Goal: Transaction & Acquisition: Download file/media

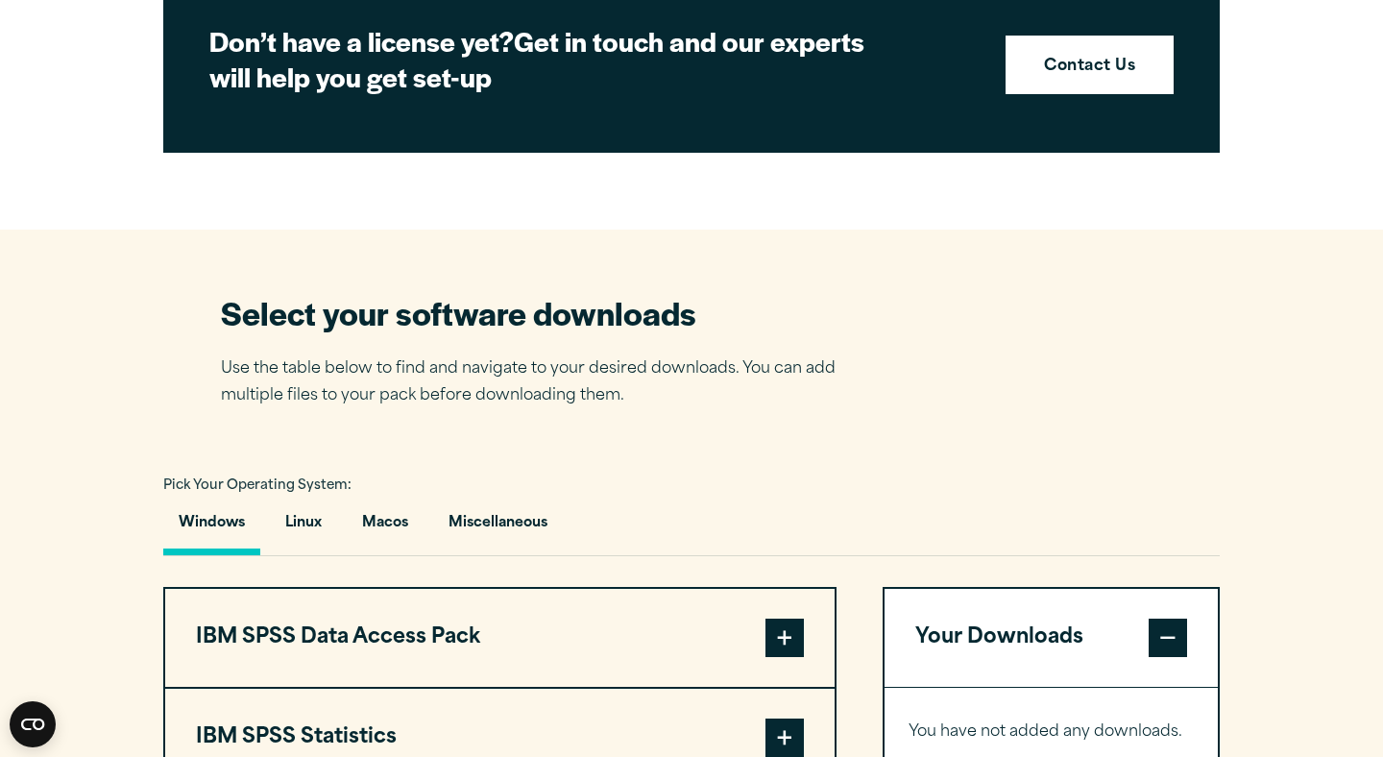
scroll to position [665, 0]
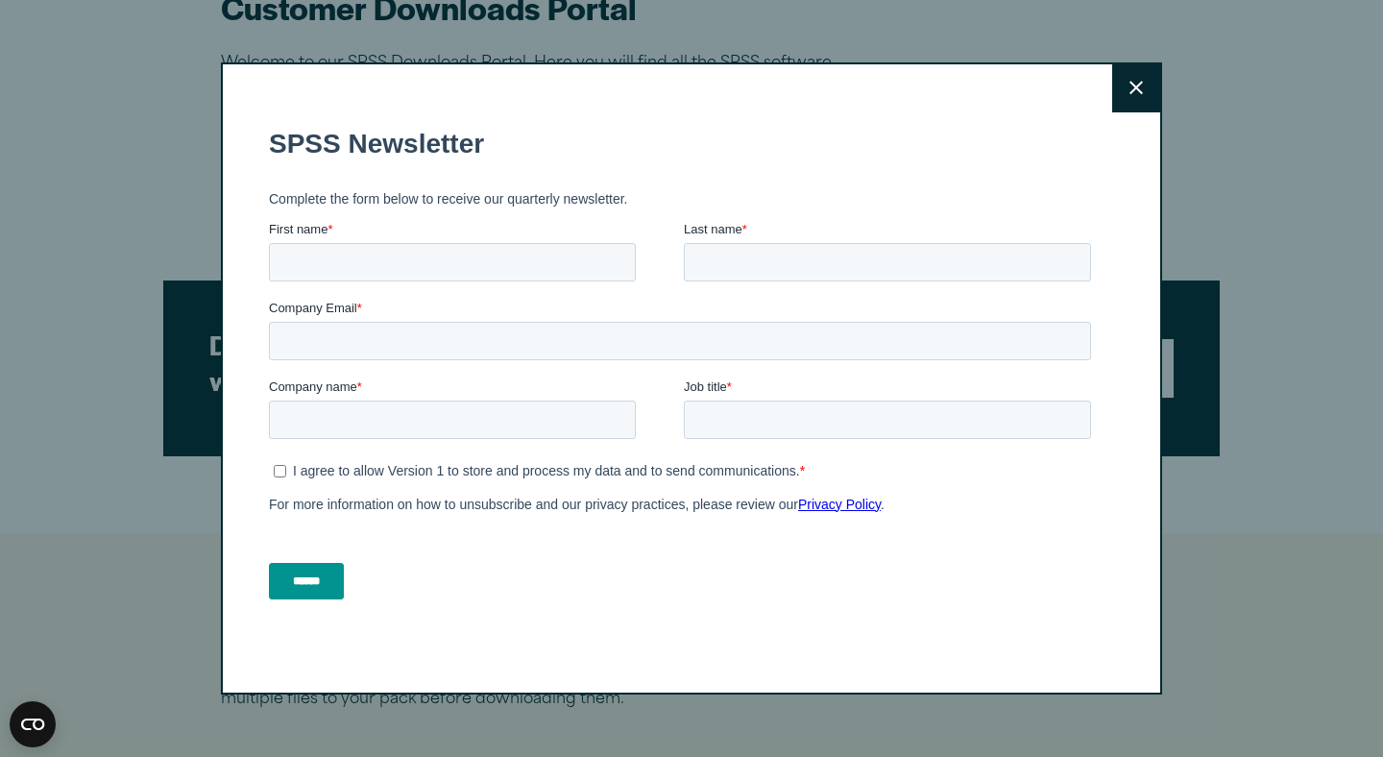
click at [1130, 88] on icon at bounding box center [1135, 88] width 13 height 14
click at [1140, 99] on button "Close" at bounding box center [1136, 88] width 48 height 48
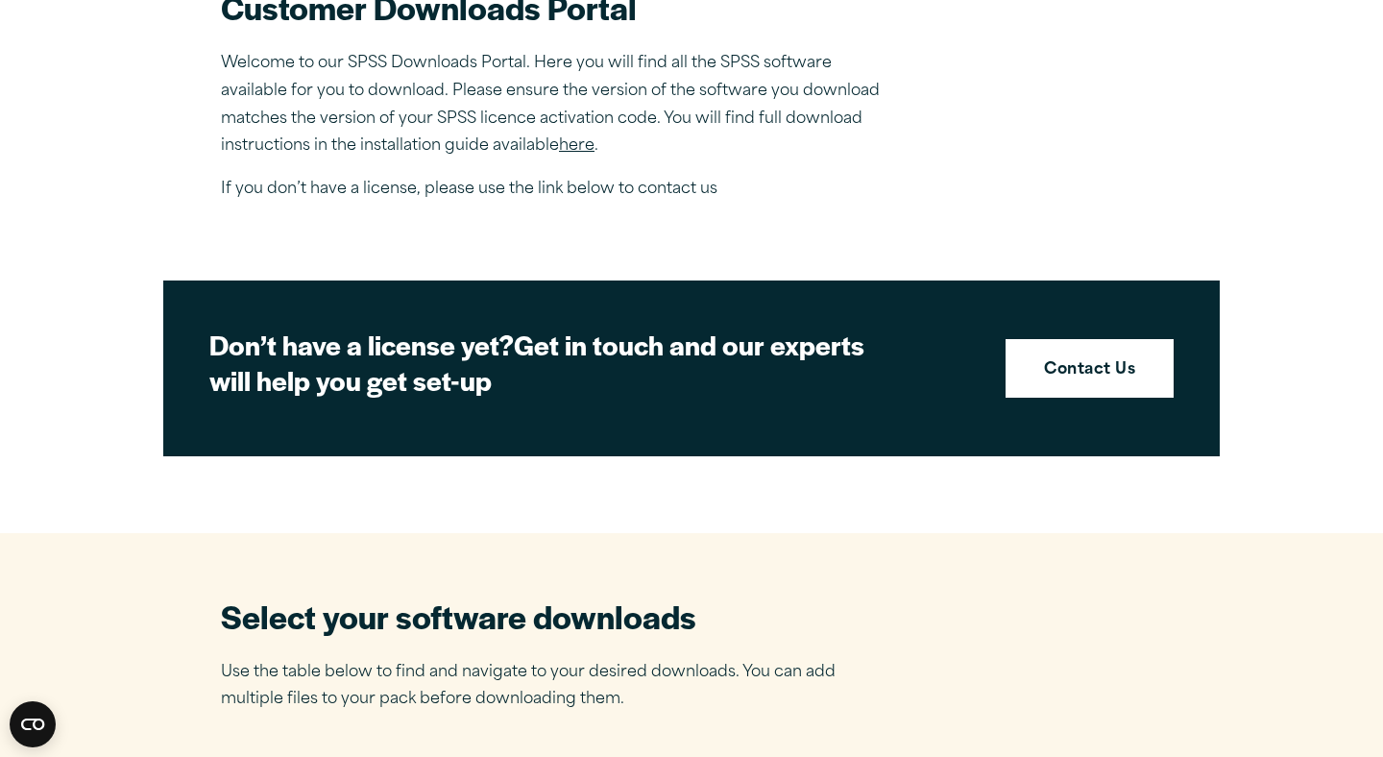
click at [1137, 100] on div "Close" at bounding box center [691, 378] width 1383 height 757
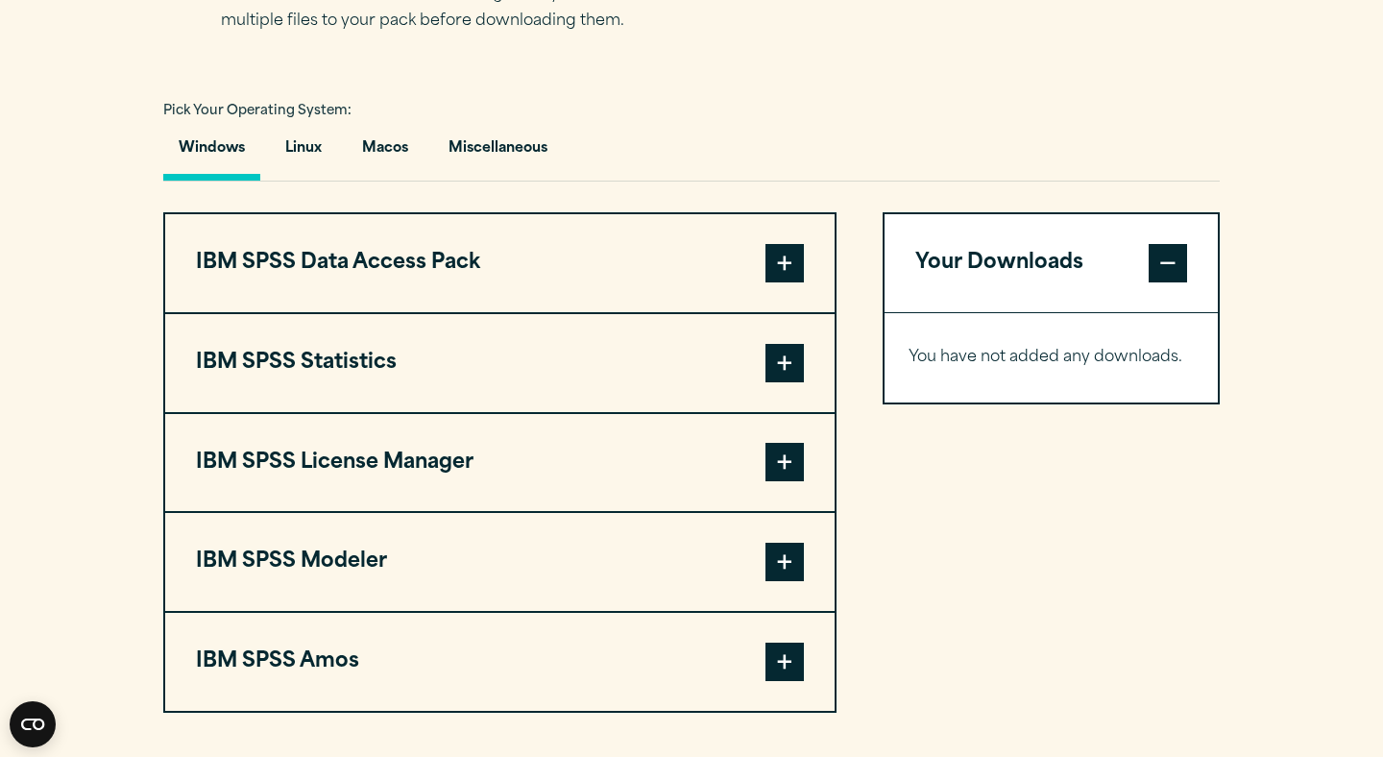
scroll to position [1363, 0]
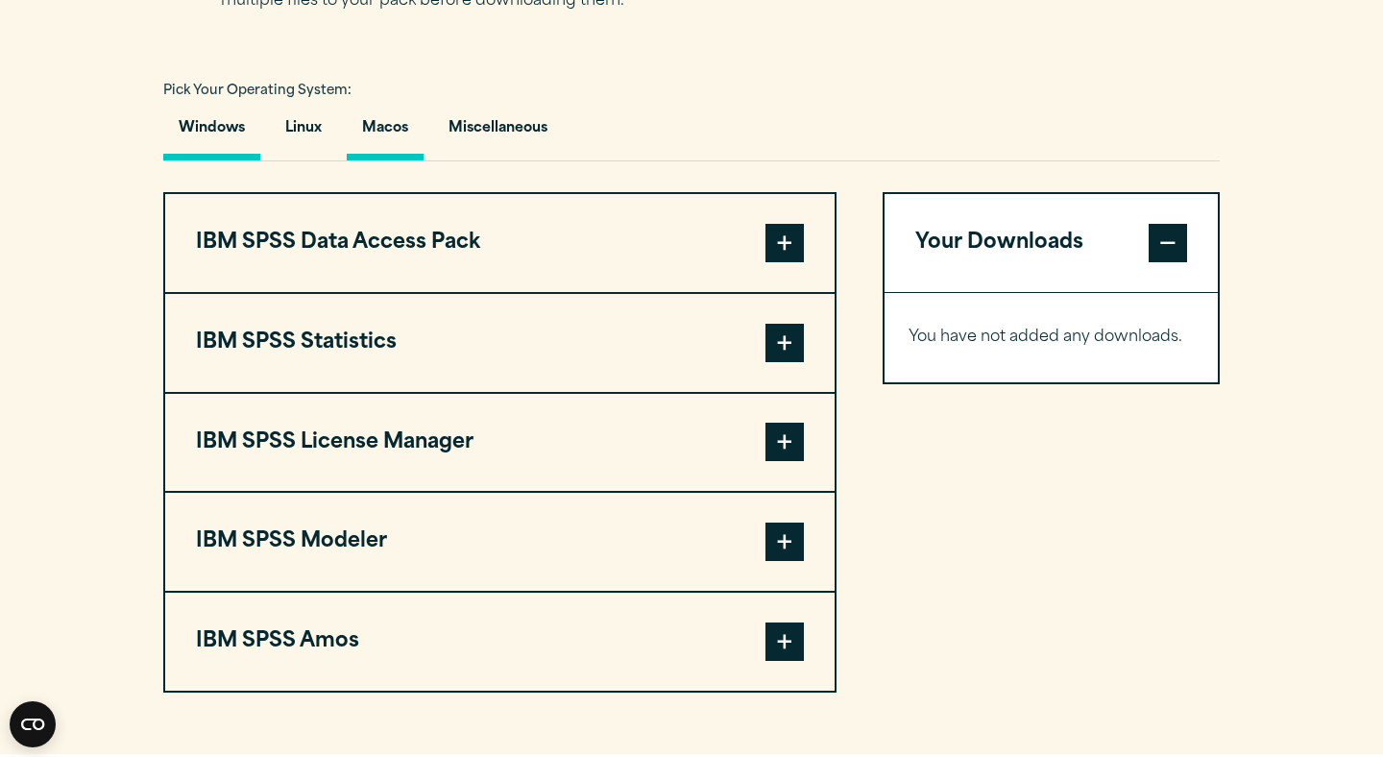
click at [373, 146] on button "Macos" at bounding box center [385, 133] width 77 height 55
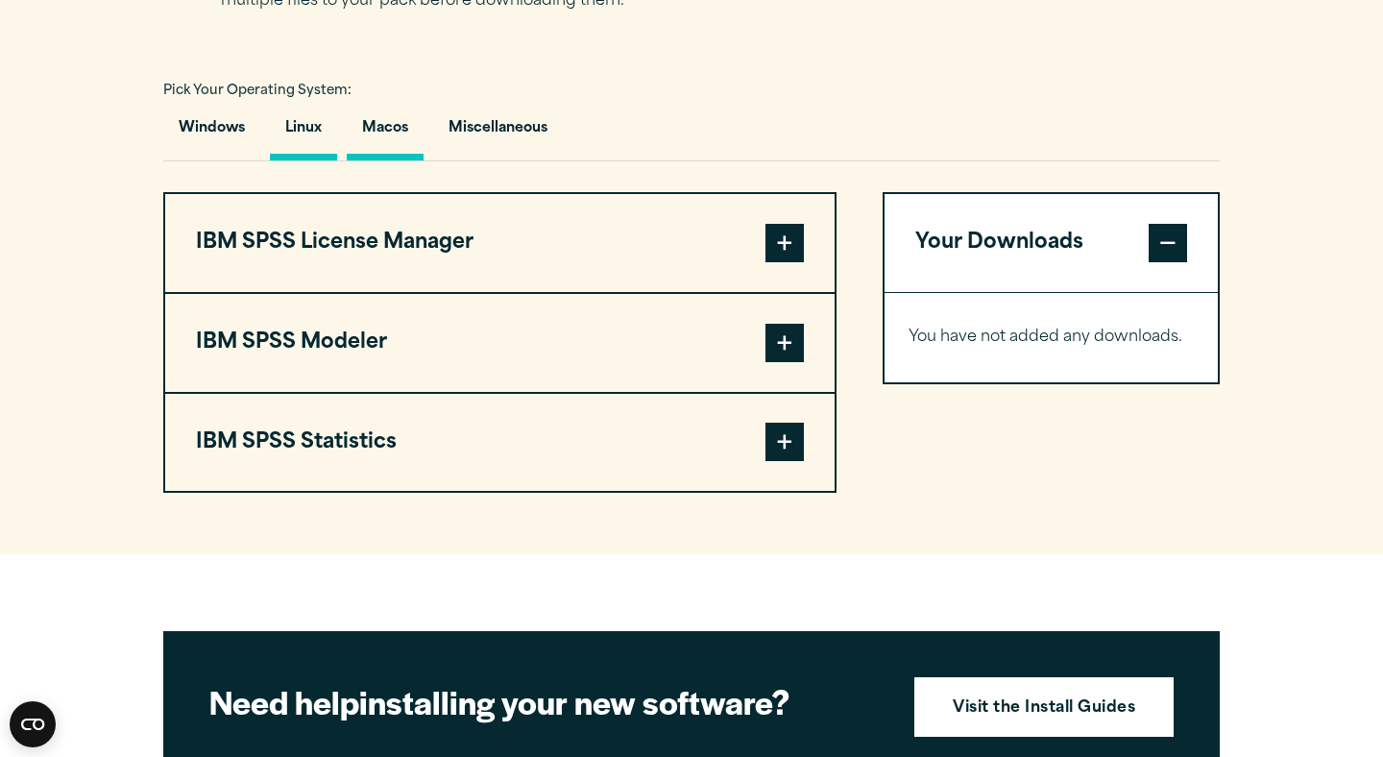
click at [315, 145] on button "Linux" at bounding box center [303, 133] width 67 height 55
click at [233, 153] on button "Windows" at bounding box center [211, 133] width 97 height 55
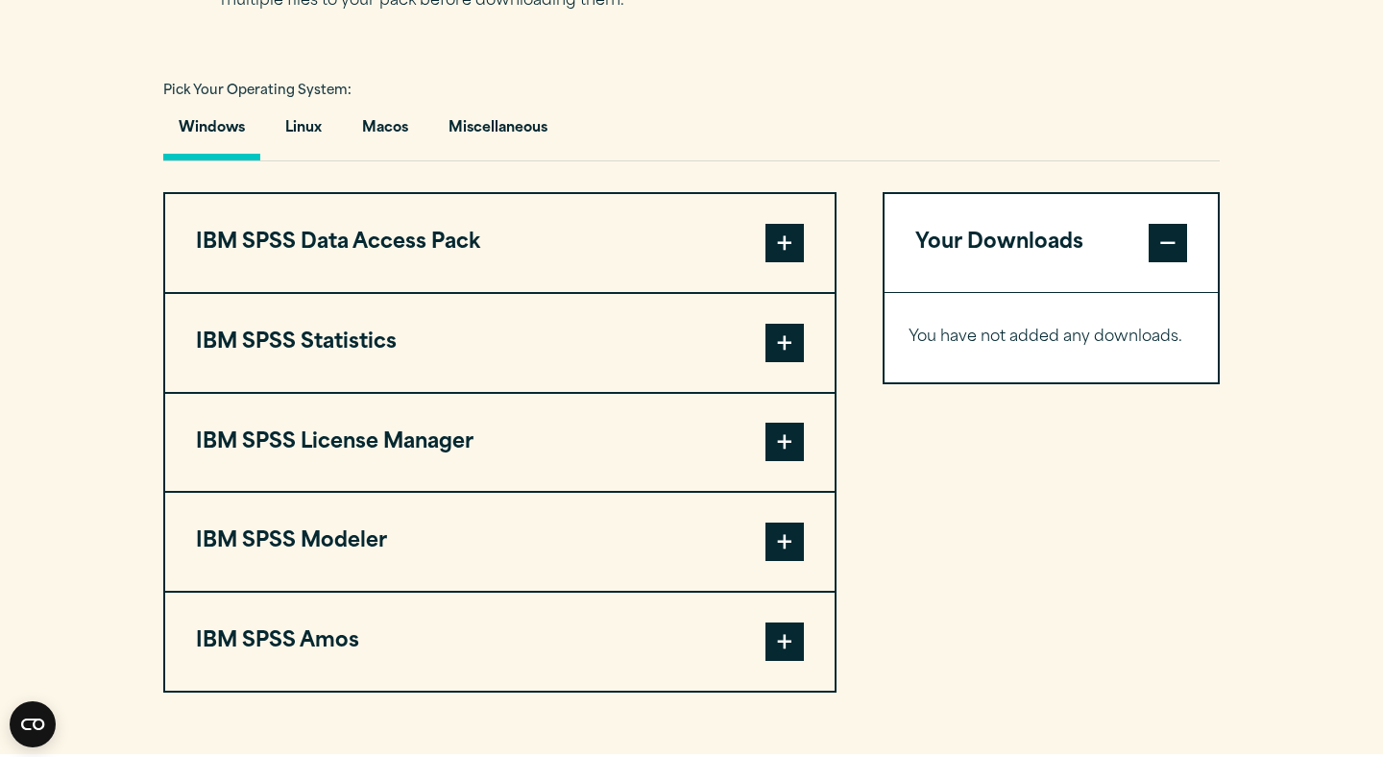
scroll to position [1353, 0]
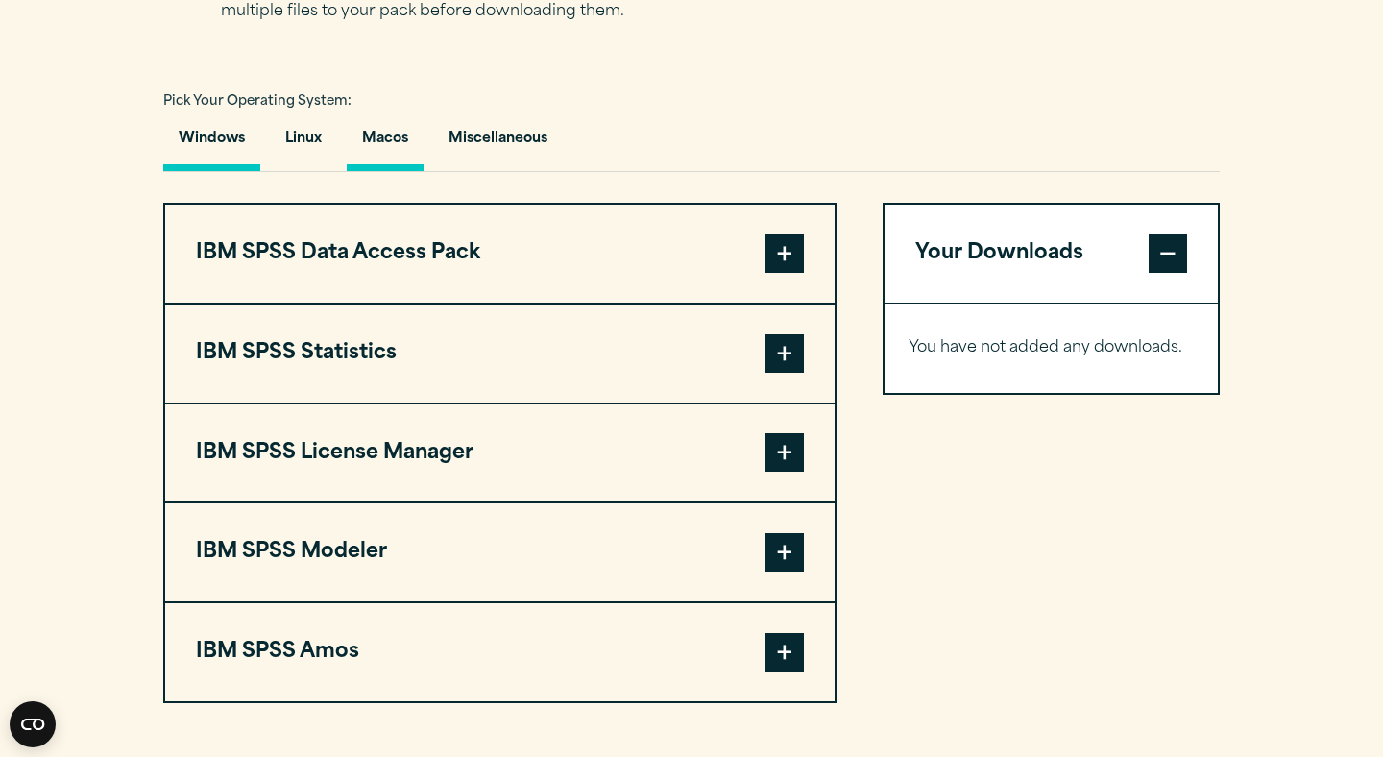
click at [401, 152] on button "Macos" at bounding box center [385, 143] width 77 height 55
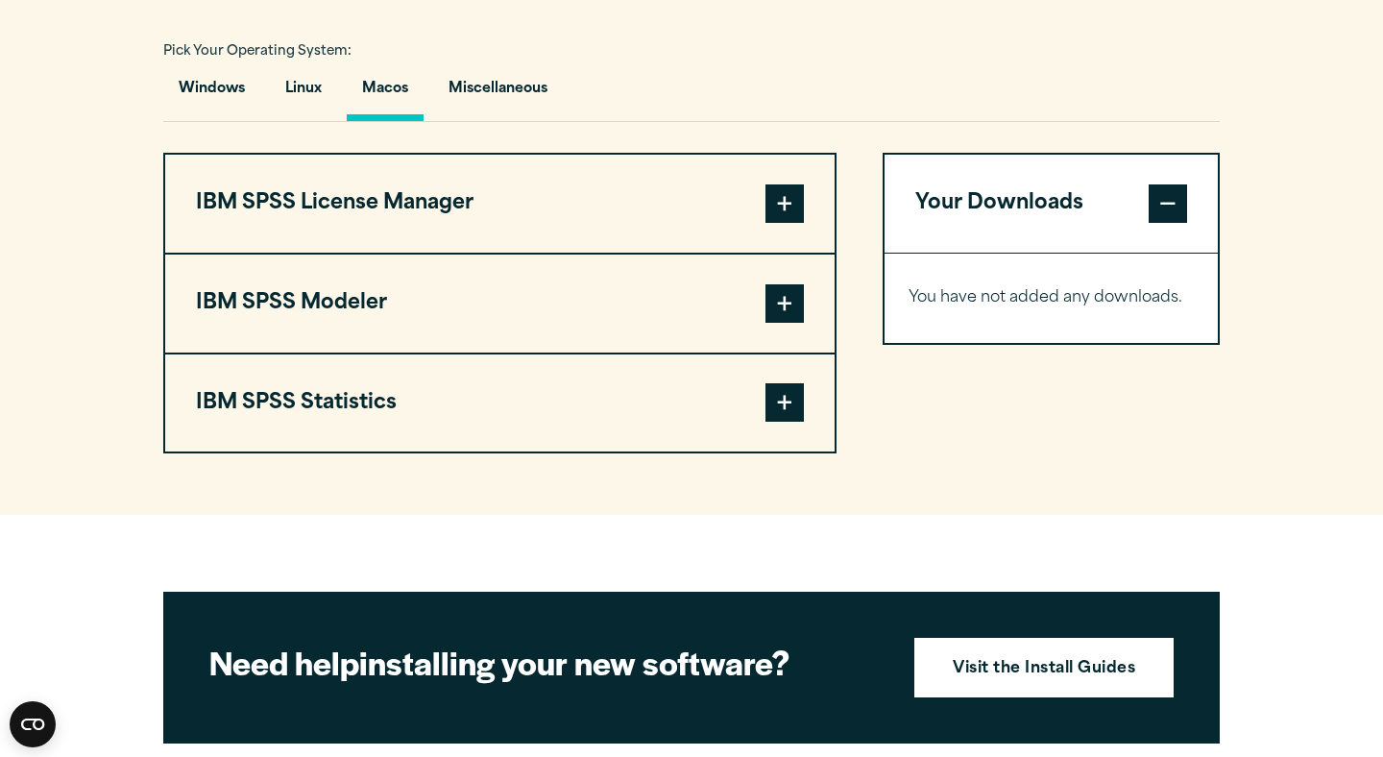
scroll to position [1405, 0]
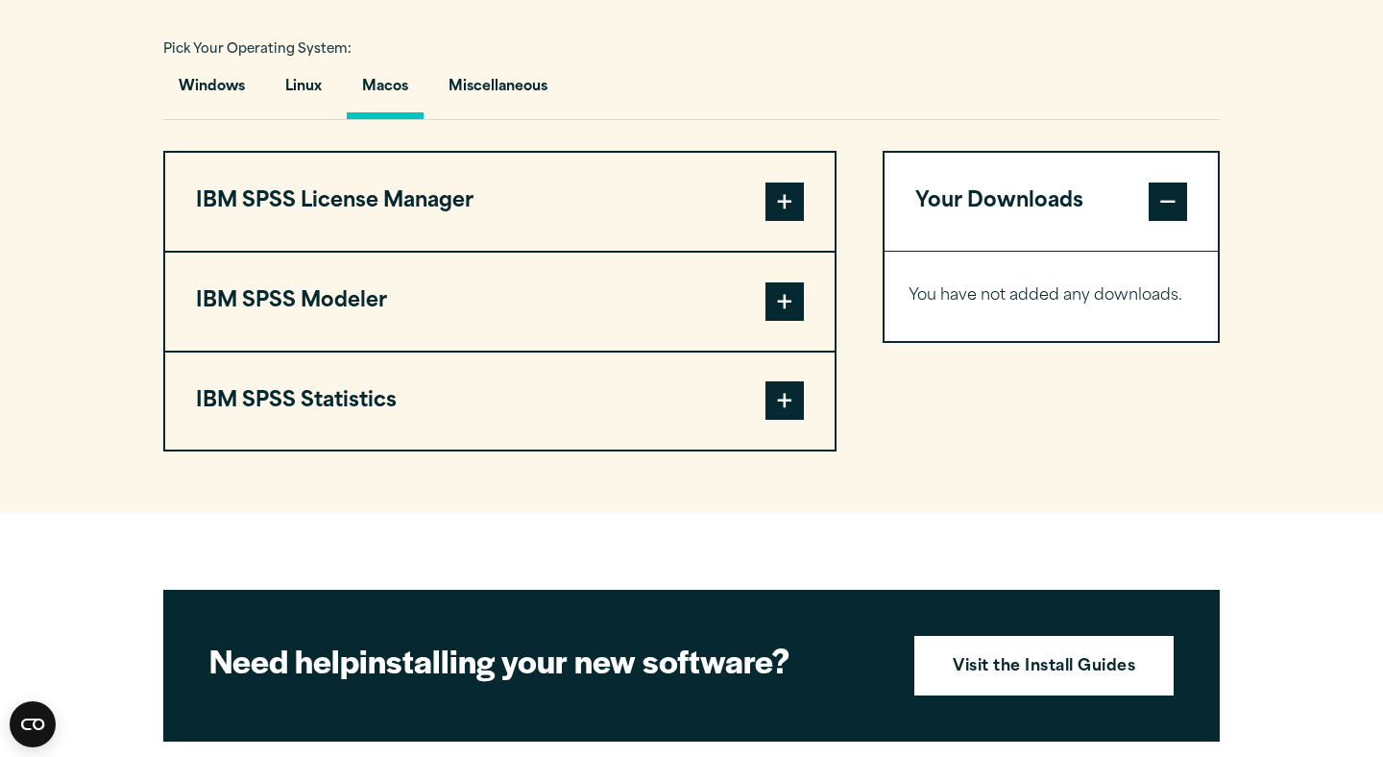
click at [788, 413] on span at bounding box center [784, 400] width 38 height 38
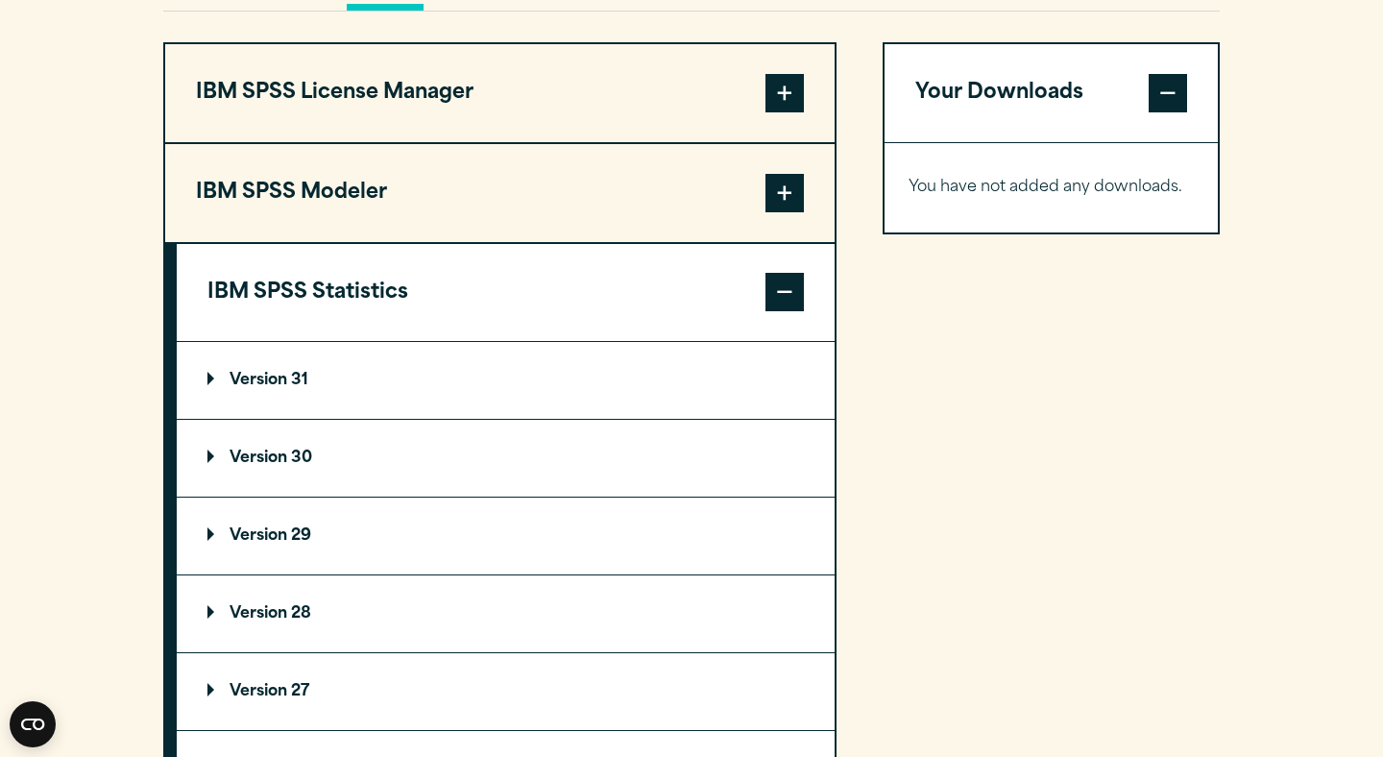
scroll to position [1504, 0]
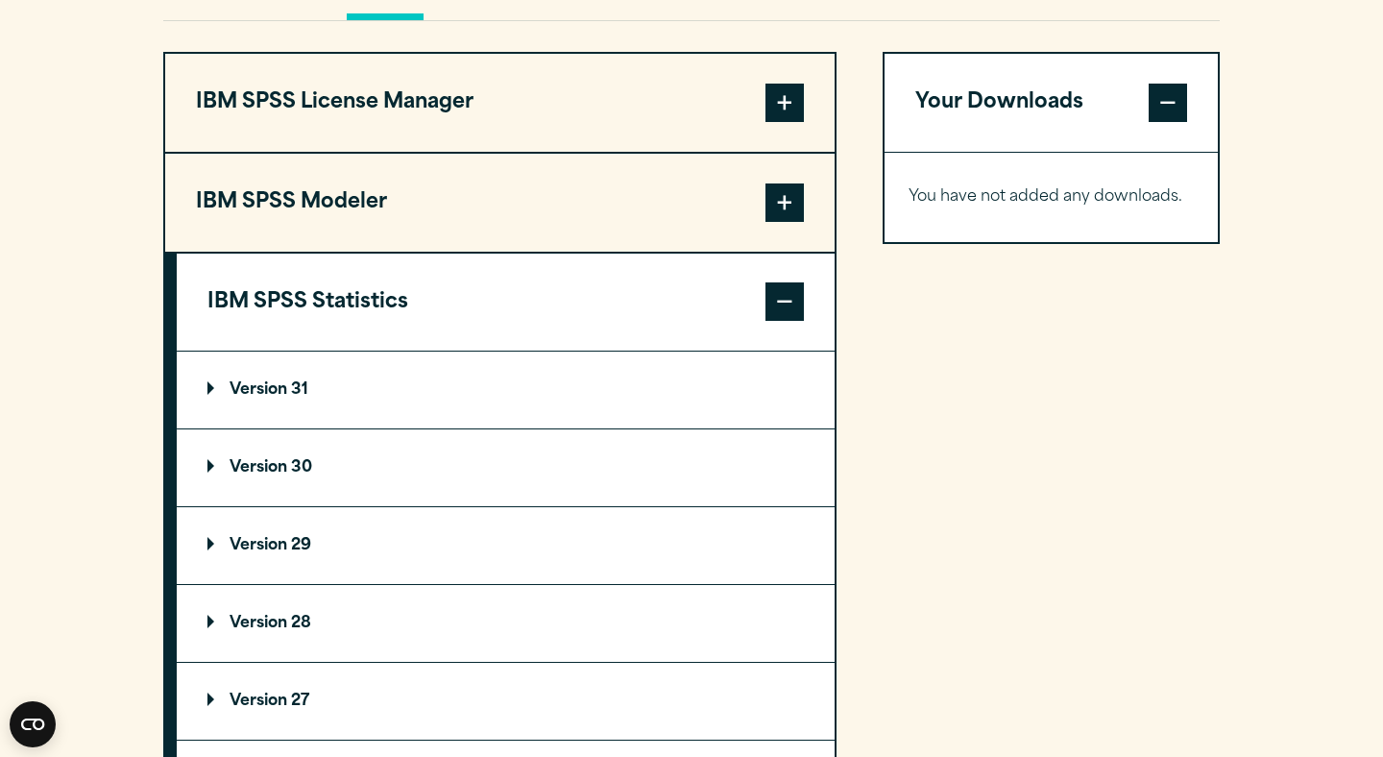
click at [255, 388] on p "Version 31" at bounding box center [257, 389] width 101 height 15
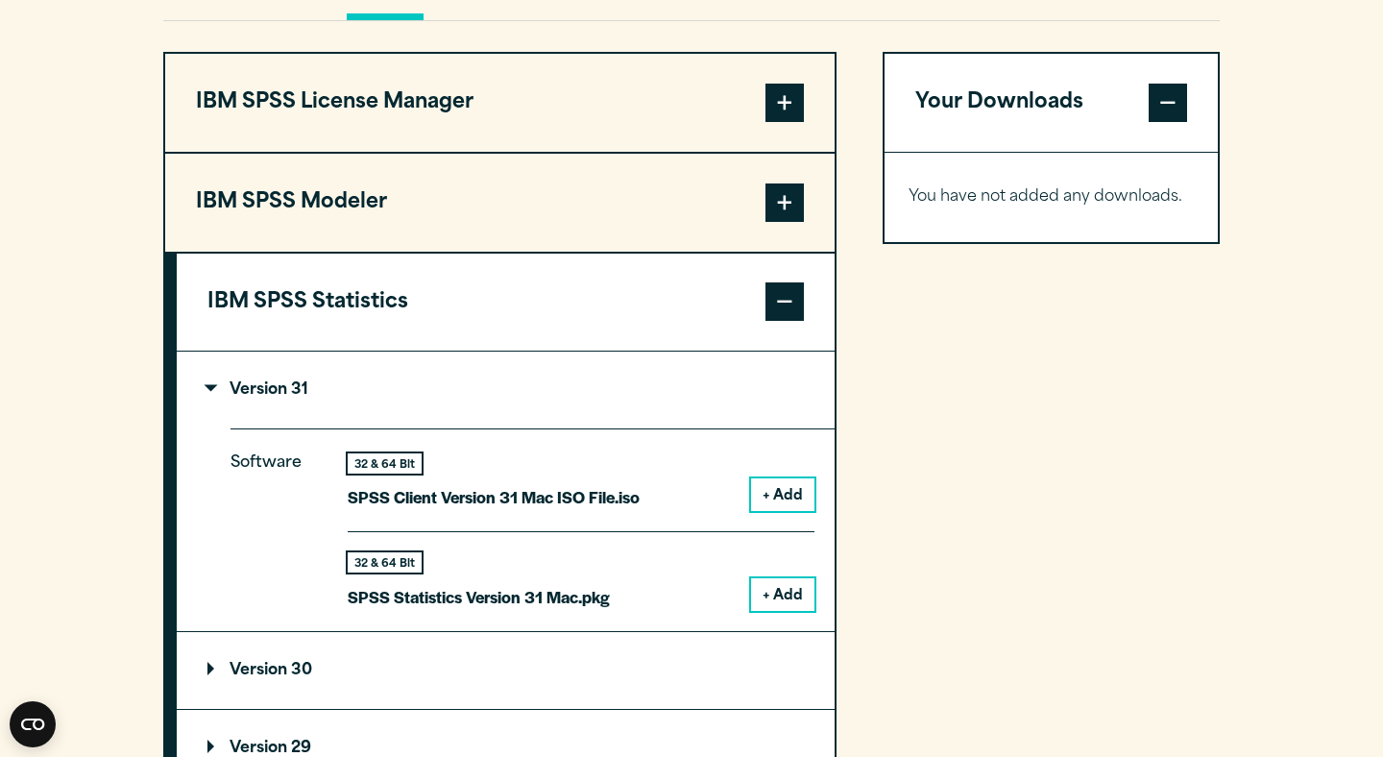
click at [255, 388] on p "Version 31" at bounding box center [257, 389] width 101 height 15
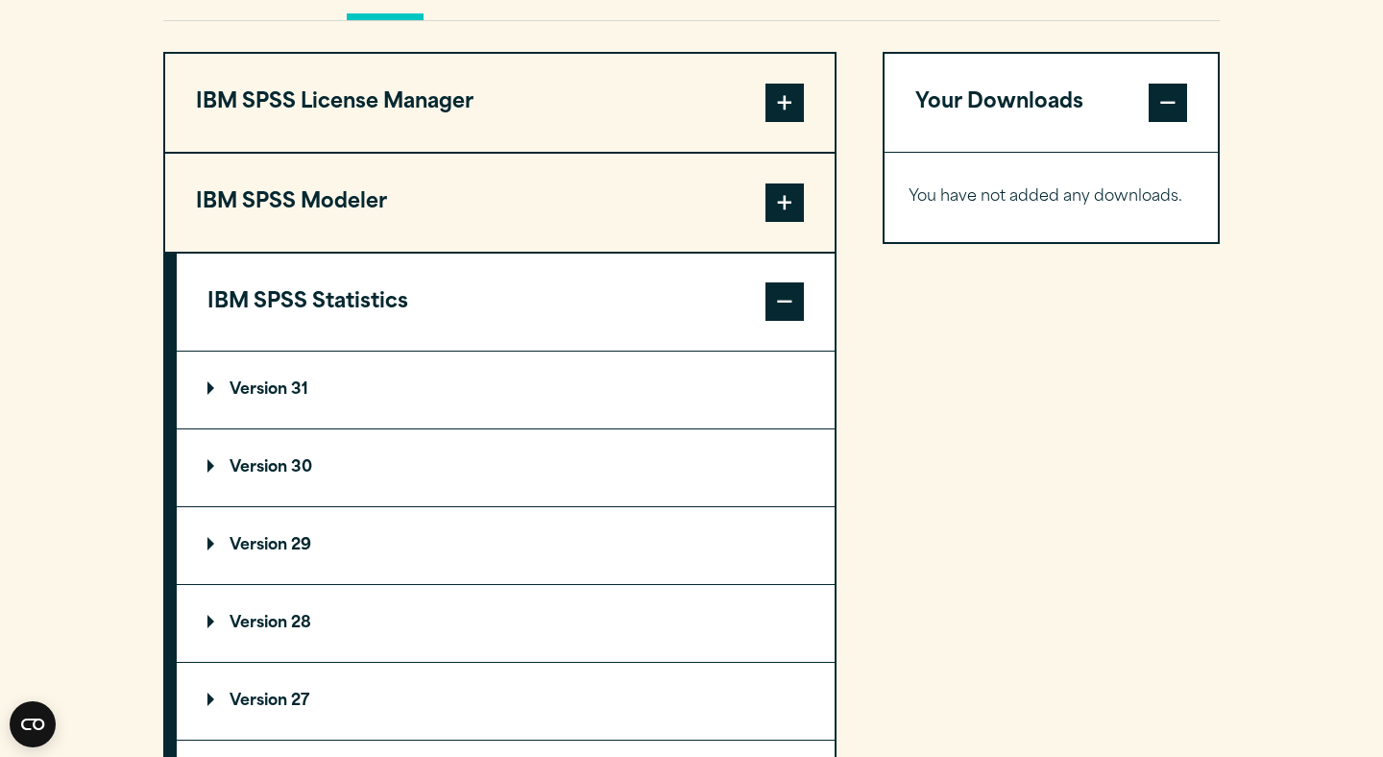
click at [297, 313] on button "IBM SPSS Statistics" at bounding box center [506, 302] width 658 height 98
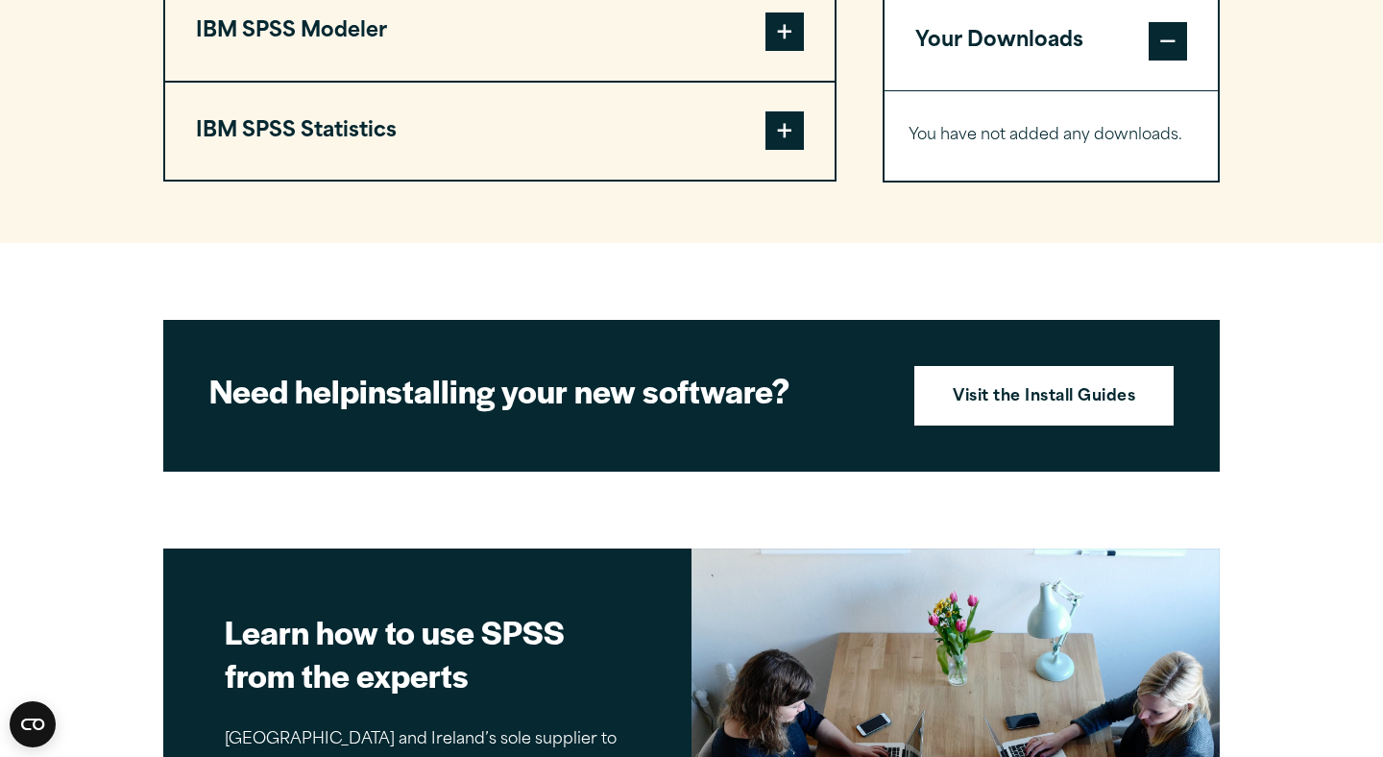
scroll to position [1852, 0]
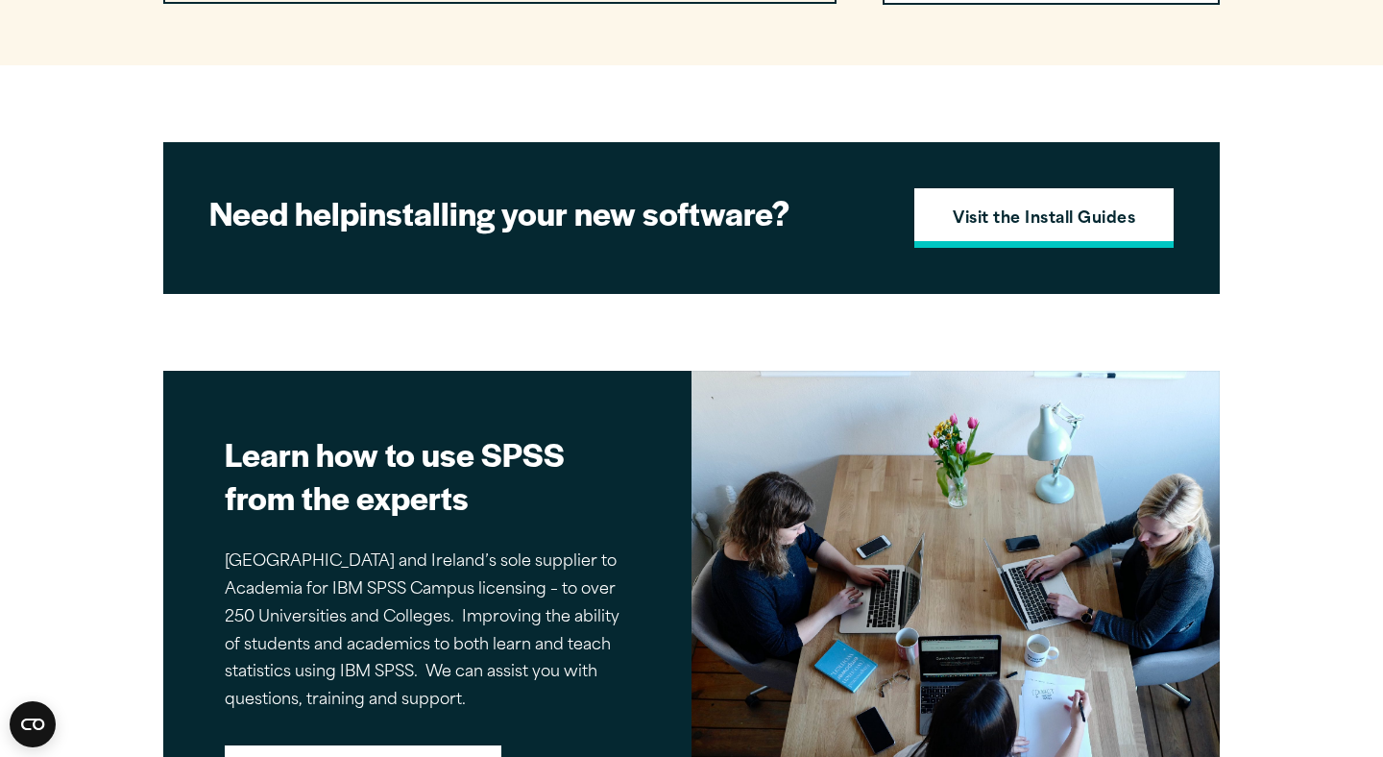
click at [1056, 232] on strong "Visit the Install Guides" at bounding box center [1043, 219] width 182 height 25
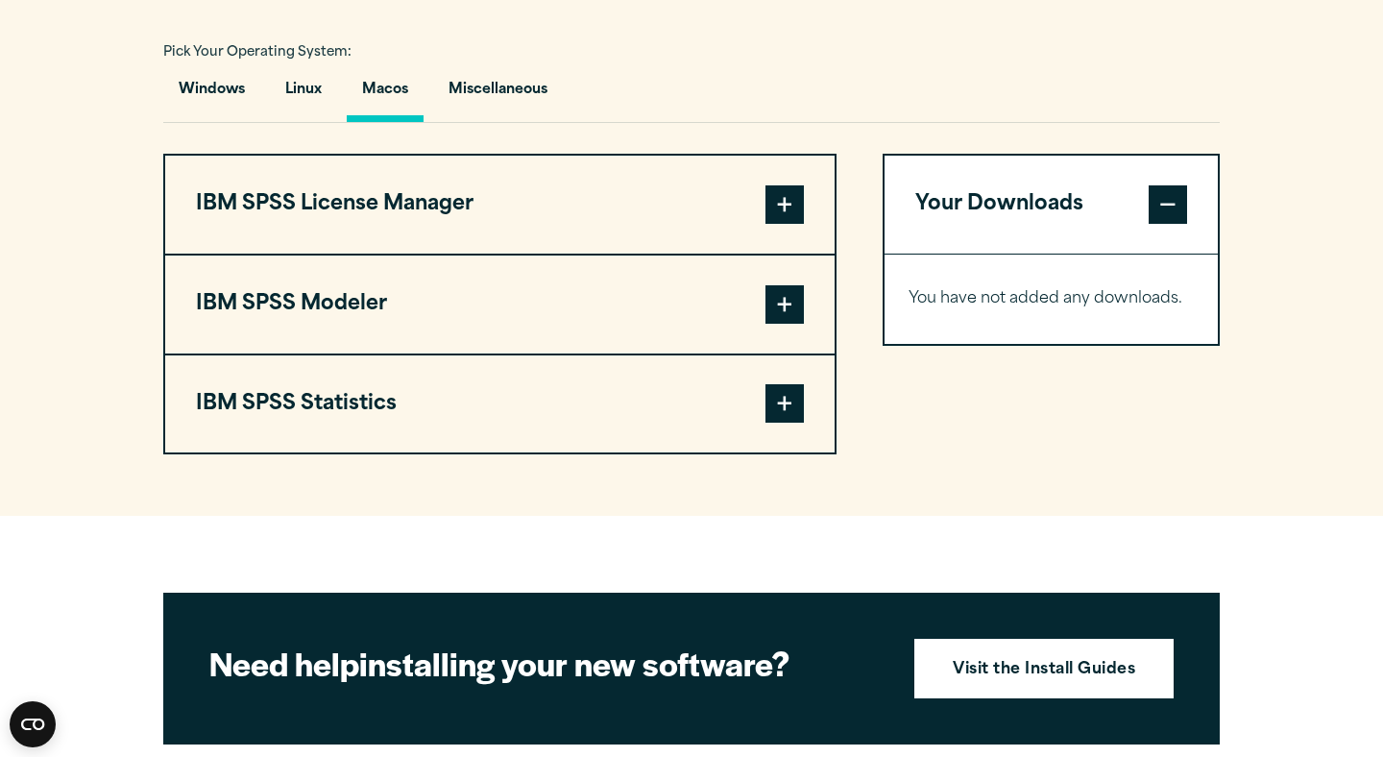
scroll to position [1272, 0]
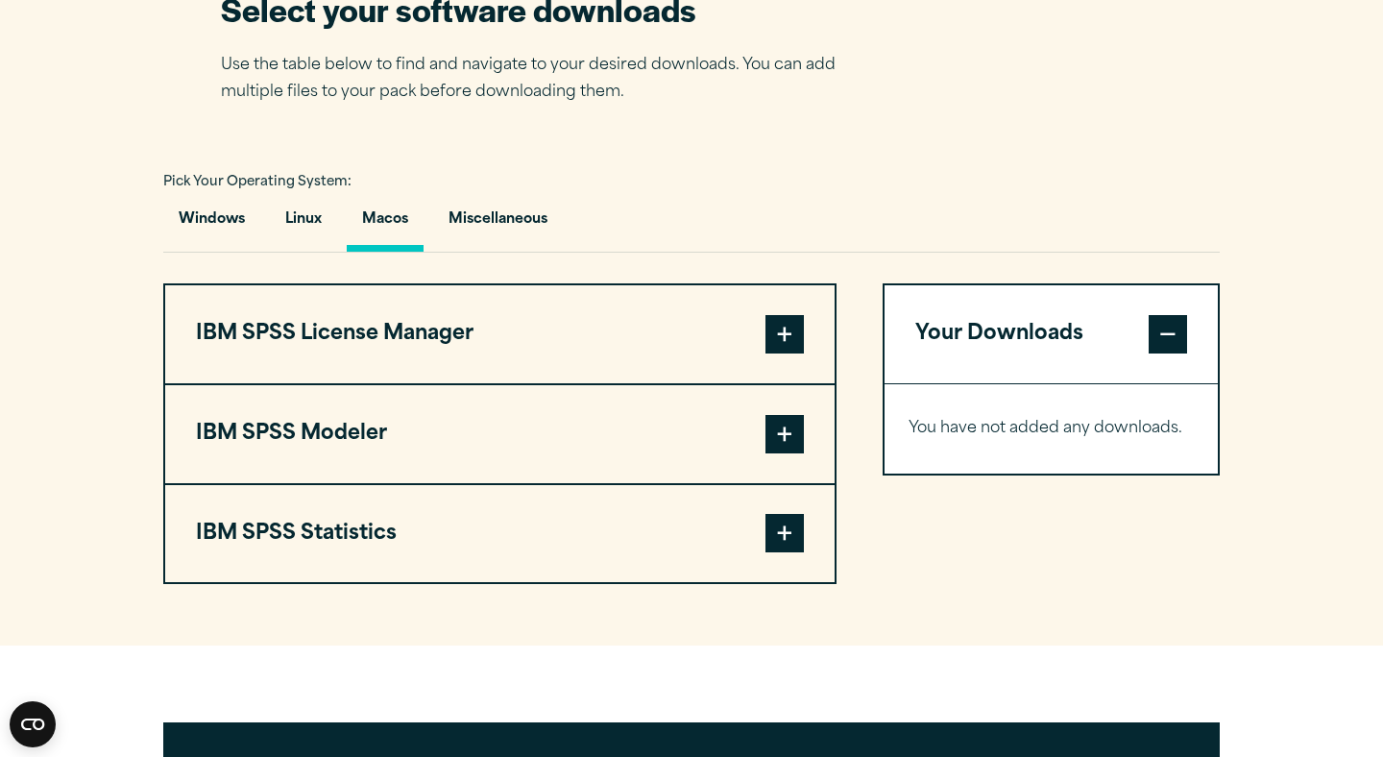
click at [781, 543] on span at bounding box center [784, 533] width 38 height 38
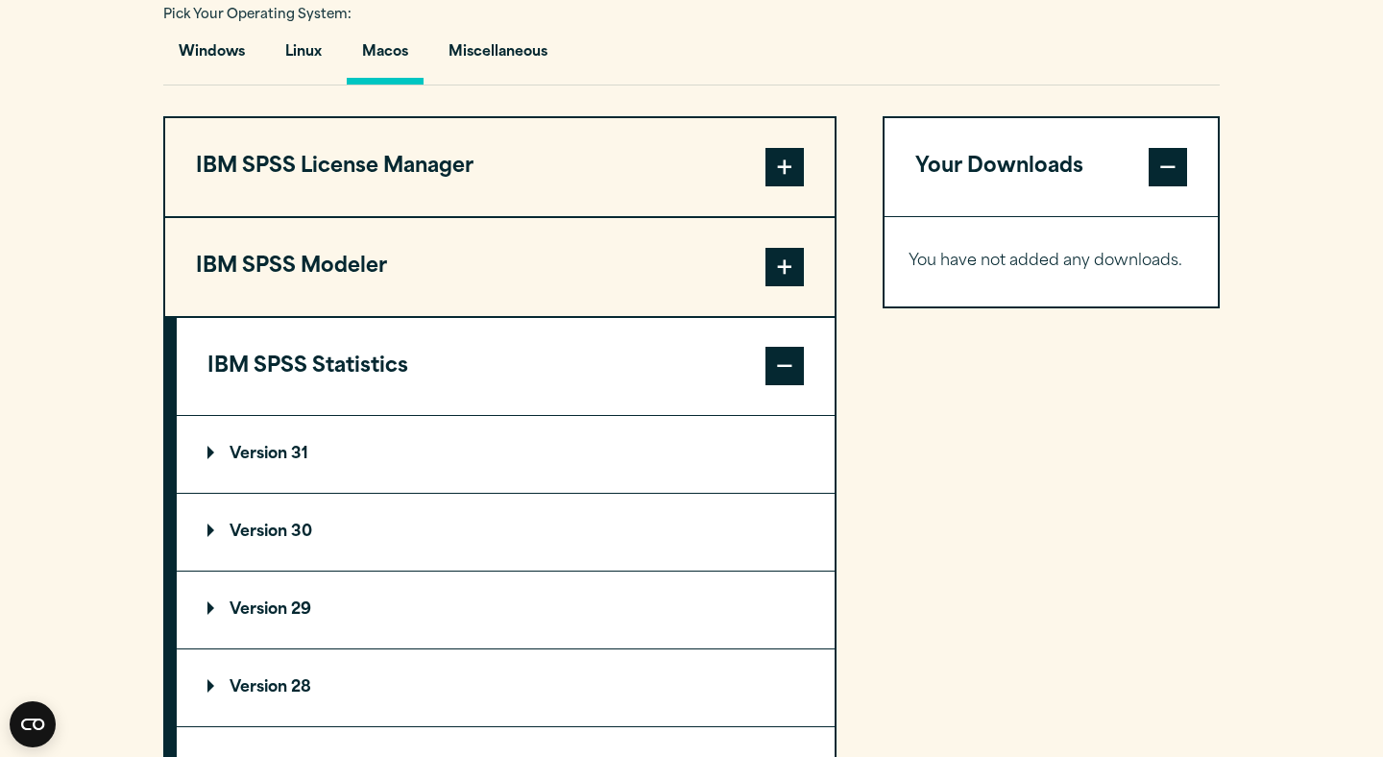
scroll to position [1441, 0]
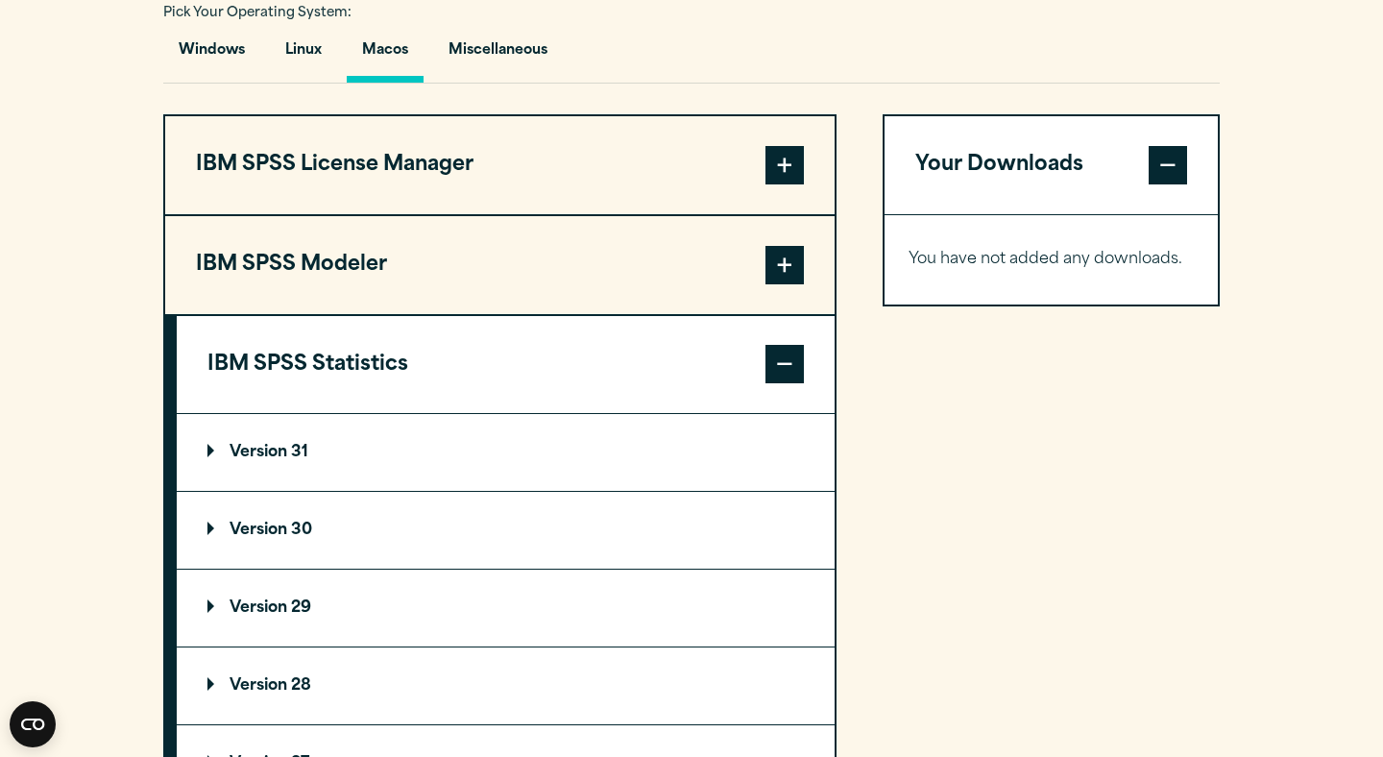
click at [451, 474] on summary "Version 31" at bounding box center [506, 452] width 658 height 77
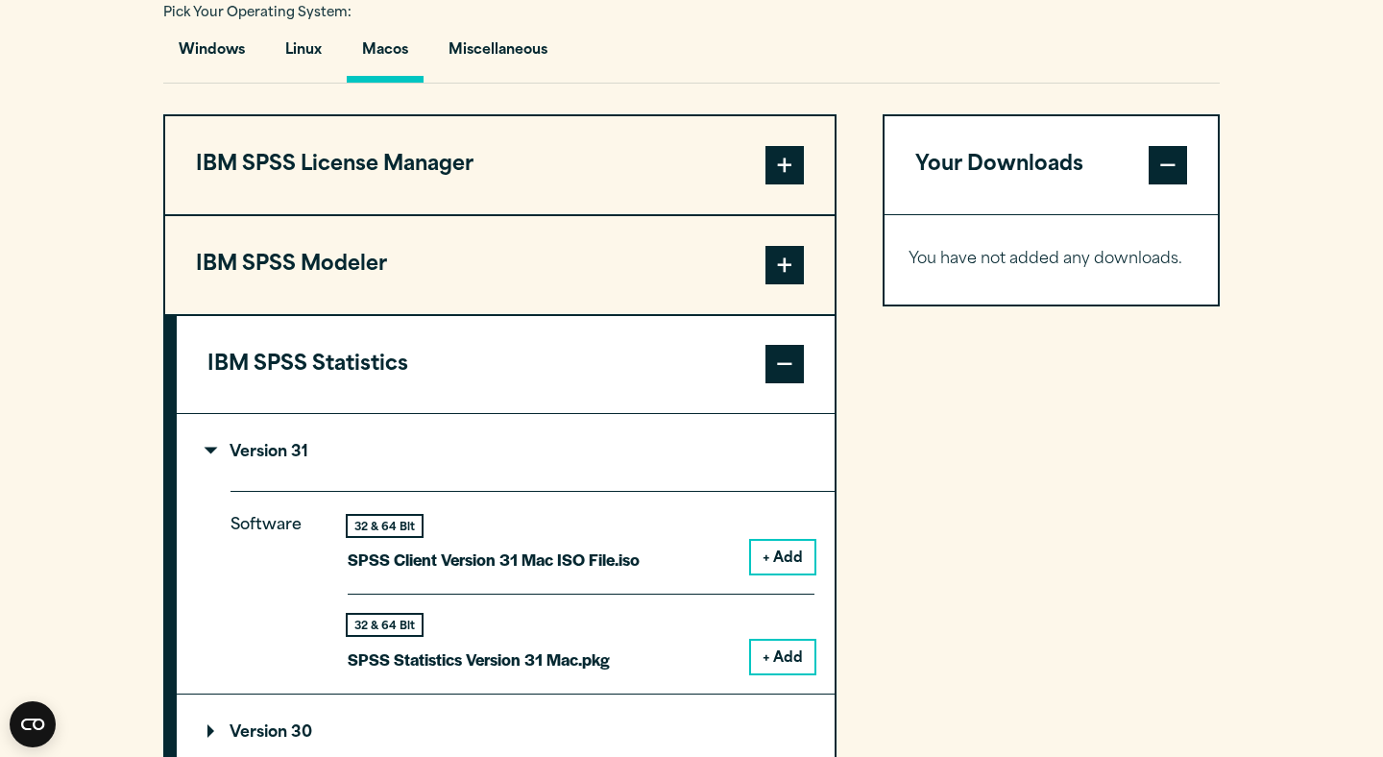
click at [791, 673] on button "+ Add" at bounding box center [782, 656] width 63 height 33
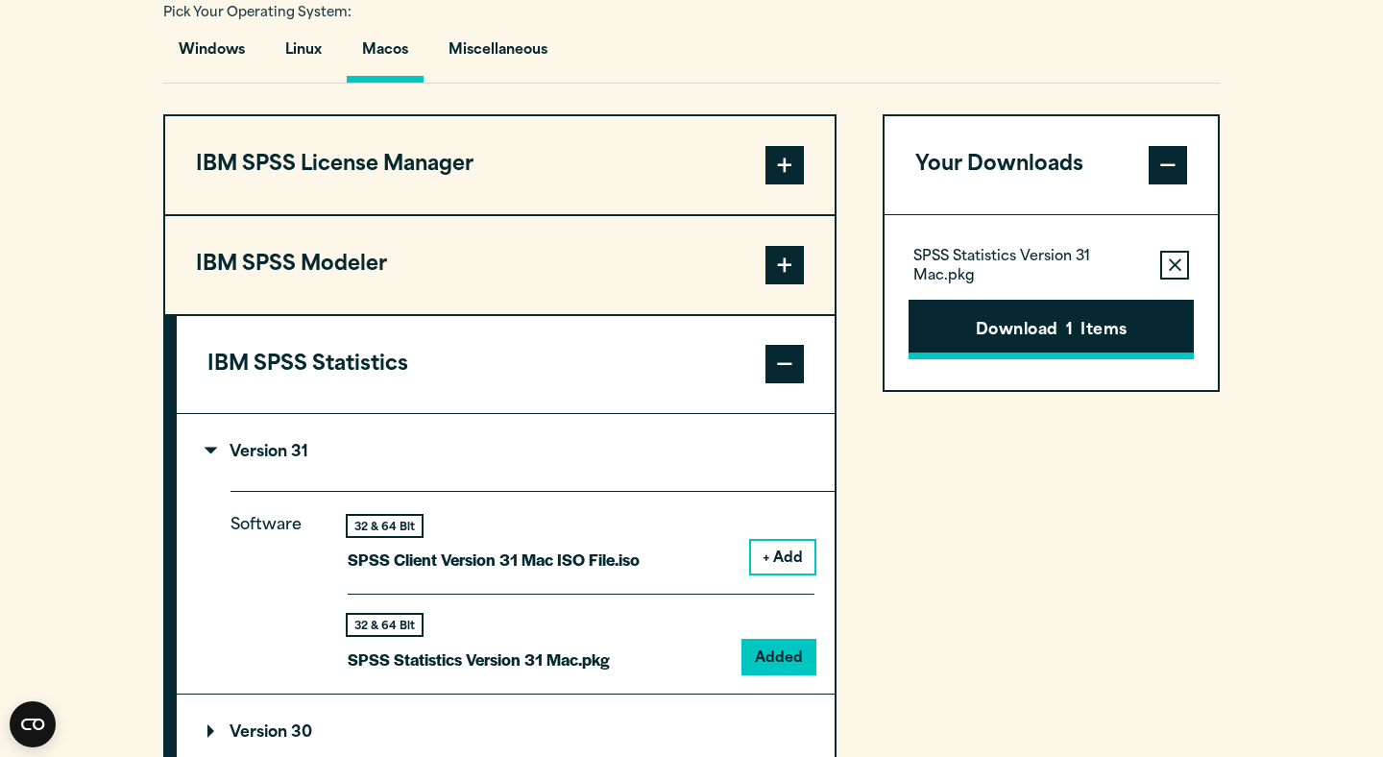
click at [1053, 352] on button "Download 1 Items" at bounding box center [1050, 330] width 285 height 60
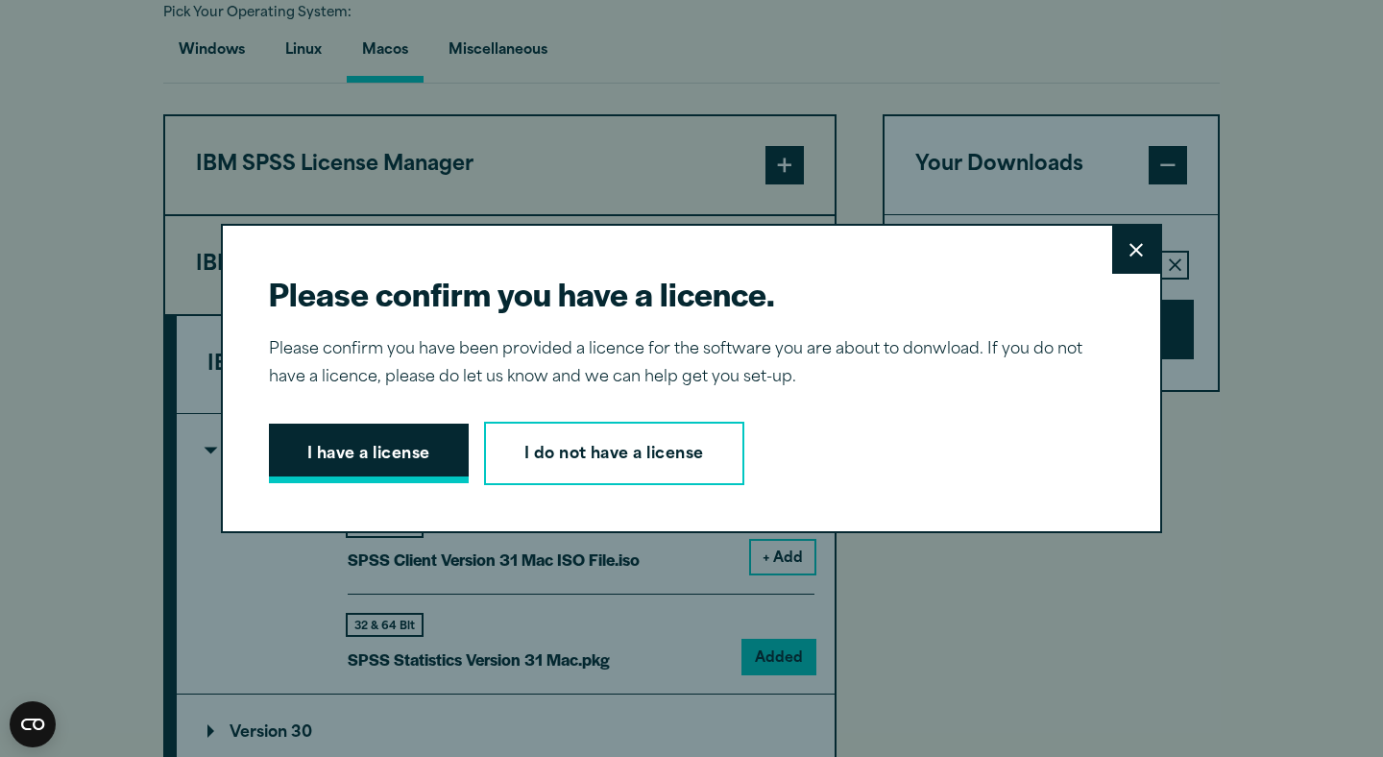
click at [391, 451] on button "I have a license" at bounding box center [369, 453] width 200 height 60
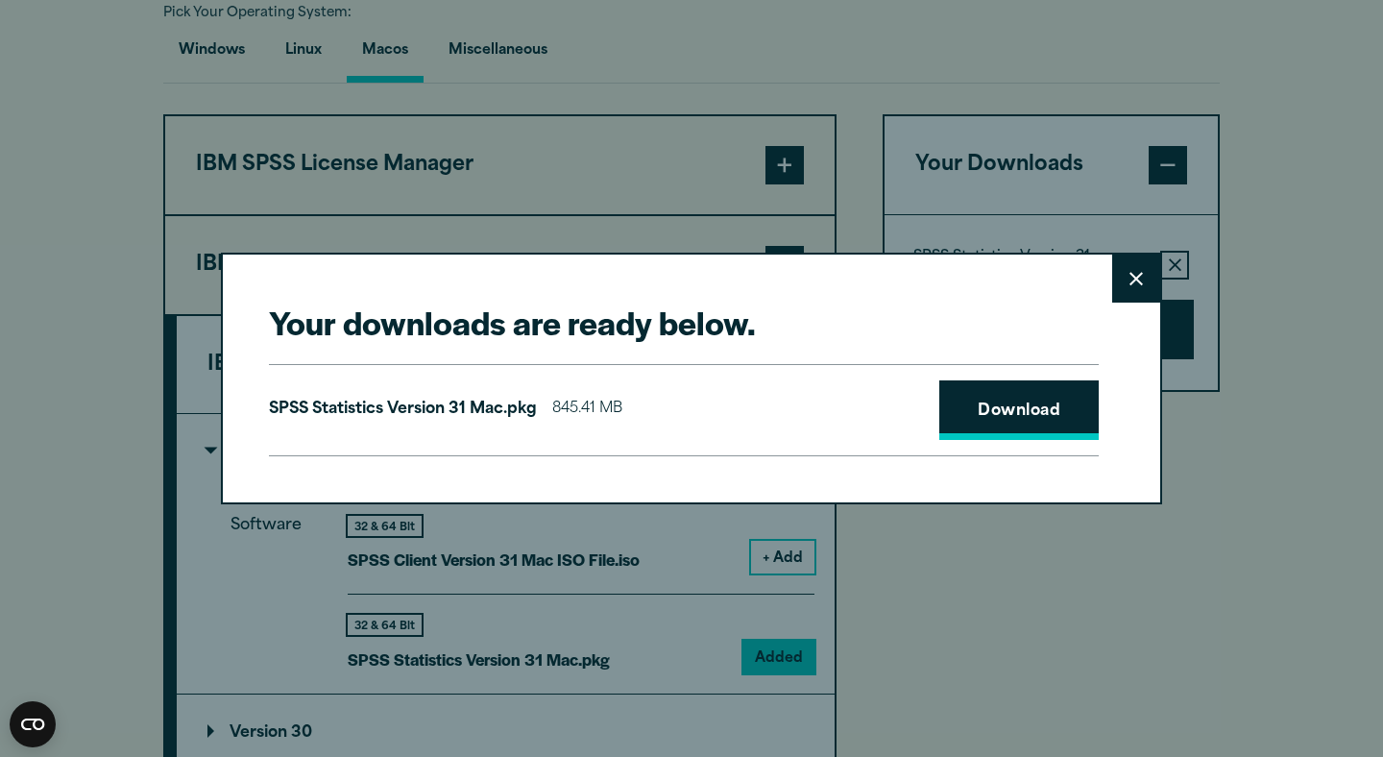
click at [1023, 417] on link "Download" at bounding box center [1018, 410] width 159 height 60
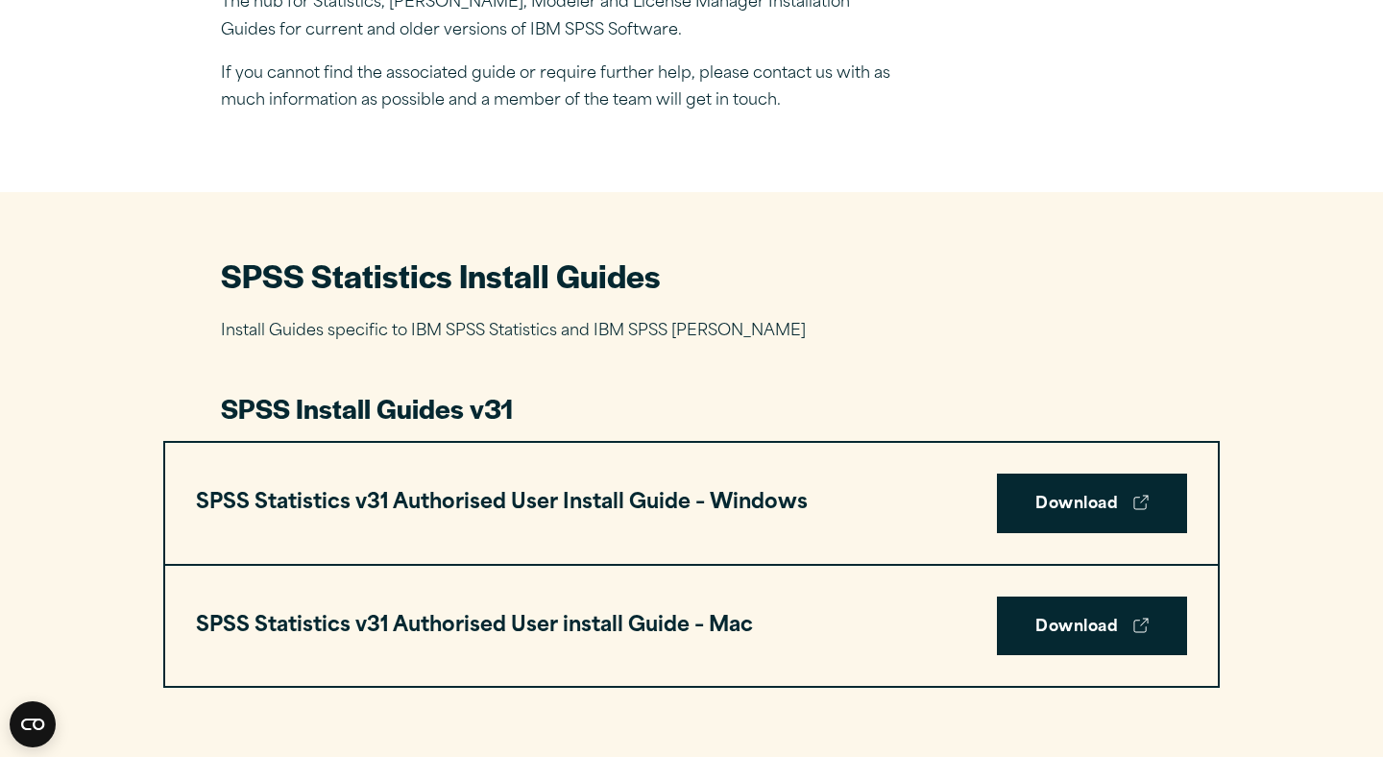
scroll to position [897, 0]
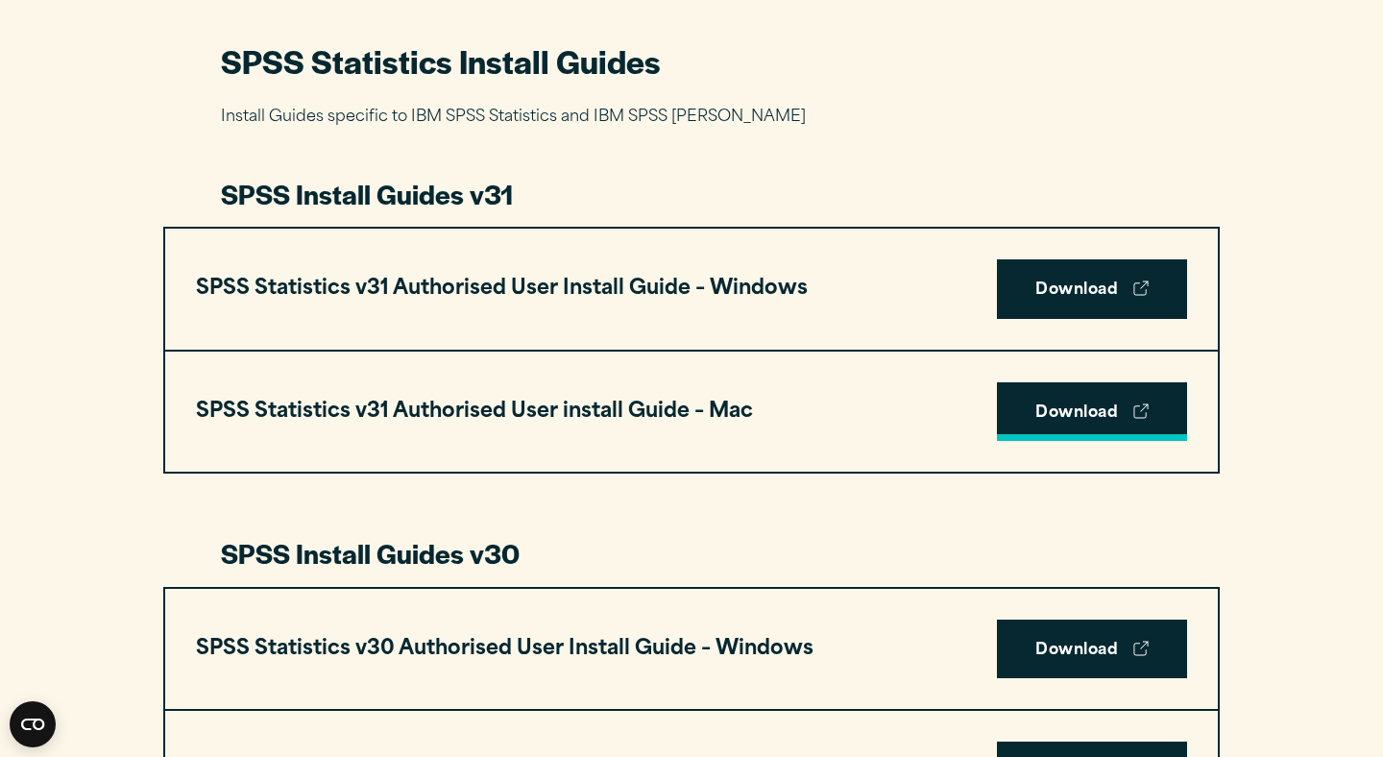
click at [1066, 384] on link "Download" at bounding box center [1092, 412] width 190 height 60
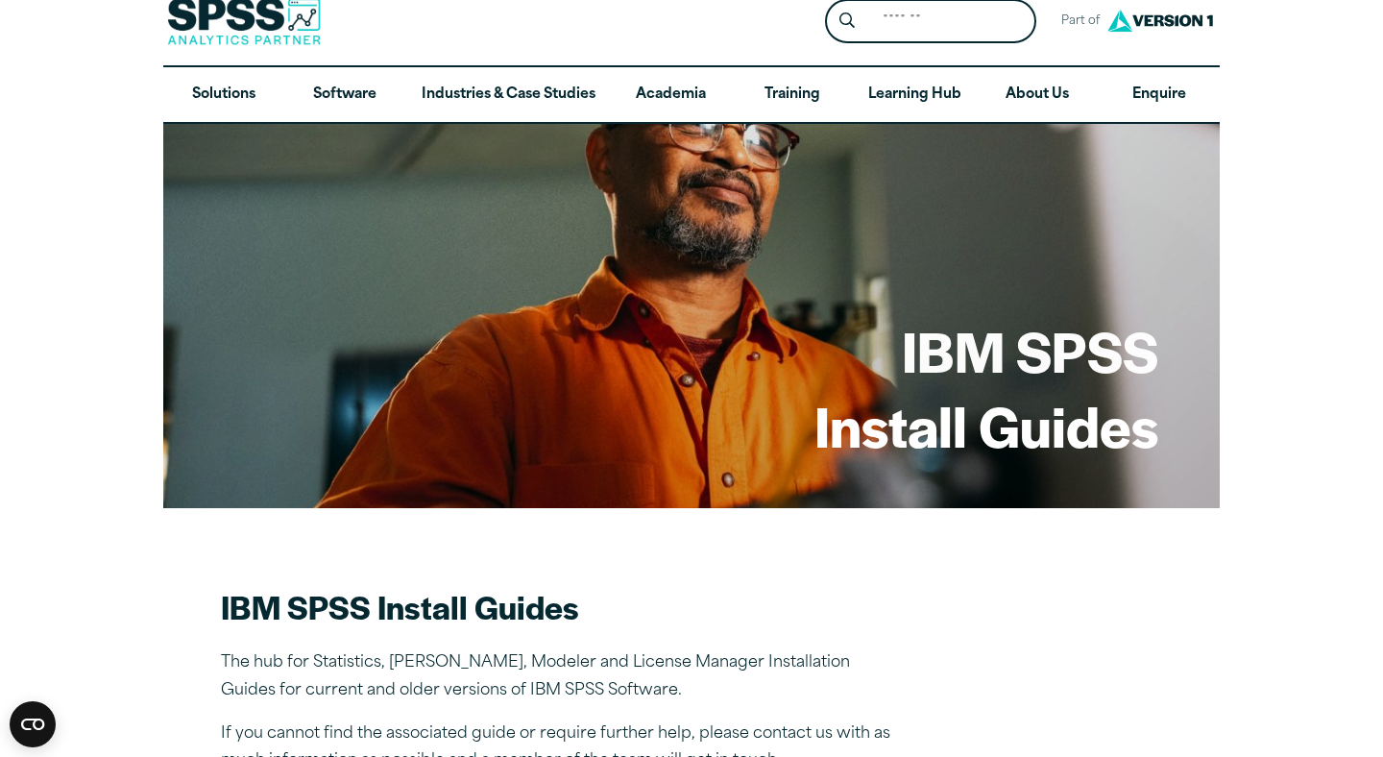
scroll to position [0, 0]
